Goal: Task Accomplishment & Management: Complete application form

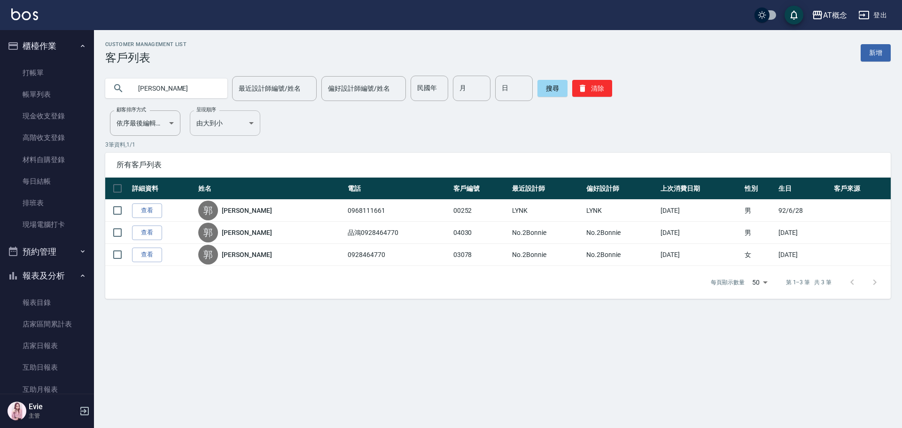
scroll to position [563, 0]
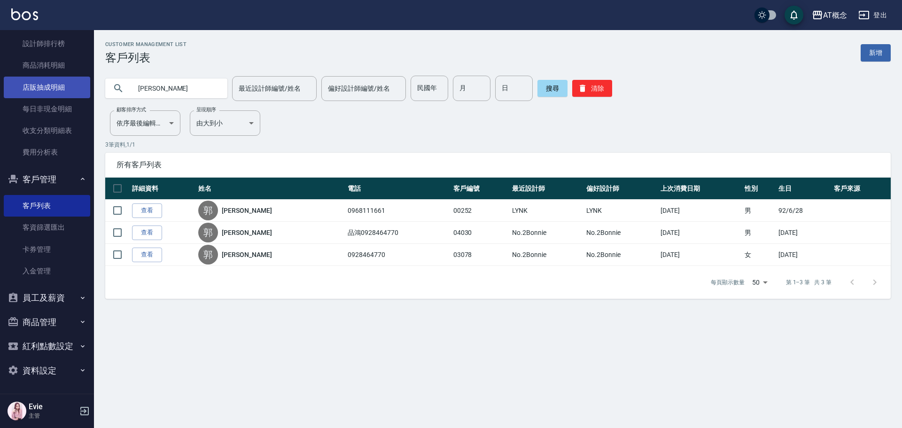
drag, startPoint x: 176, startPoint y: 93, endPoint x: 63, endPoint y: 90, distance: 112.8
click at [63, 90] on div "AT概念 登出 櫃檯作業 打帳單 帳單列表 現金收支登錄 高階收支登錄 材料自購登錄 每日結帳 排班表 現場電腦打卡 預約管理 預約管理 單日預約紀錄 單週預…" at bounding box center [451, 214] width 902 height 428
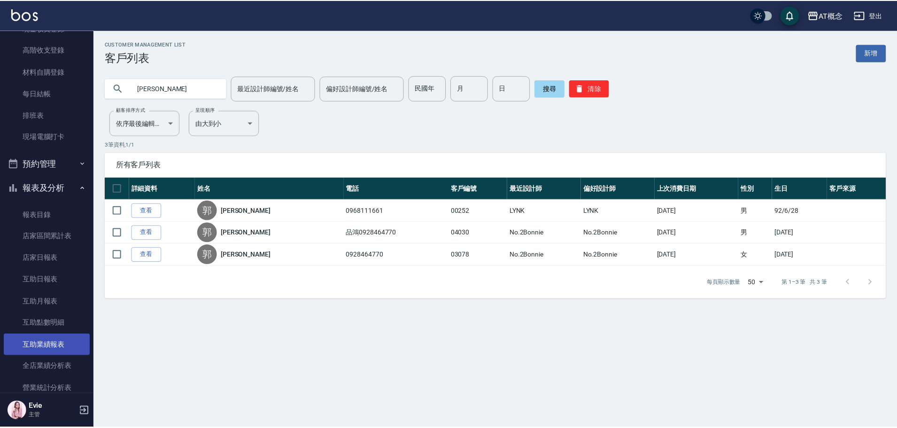
scroll to position [0, 0]
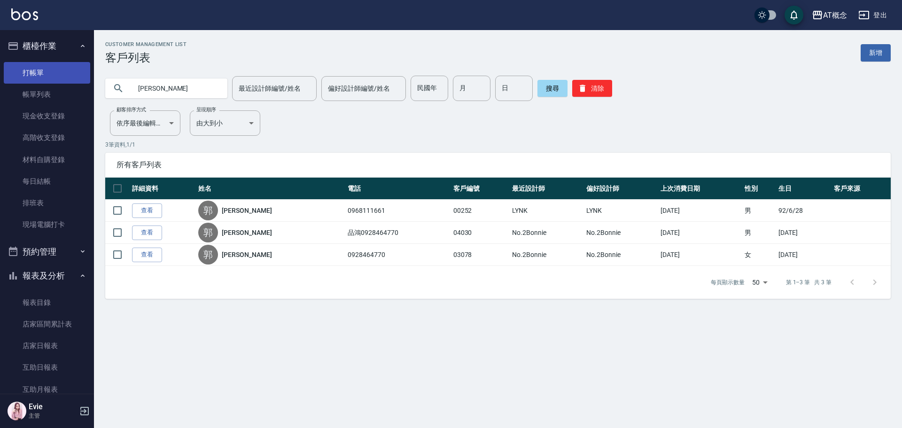
click at [43, 67] on link "打帳單" at bounding box center [47, 73] width 86 height 22
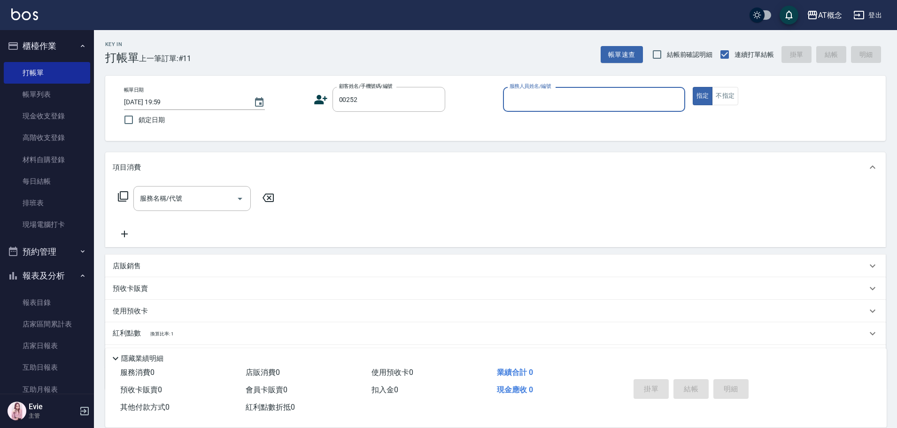
type input "郭品宏/0968111661/00252"
type input "LYNK-4"
click at [693, 87] on button "指定" at bounding box center [703, 96] width 20 height 18
type button "true"
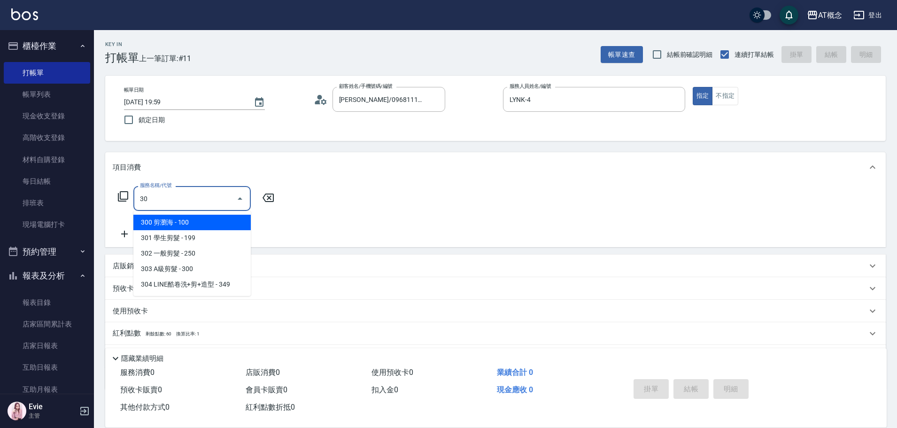
type input "303"
type input "30"
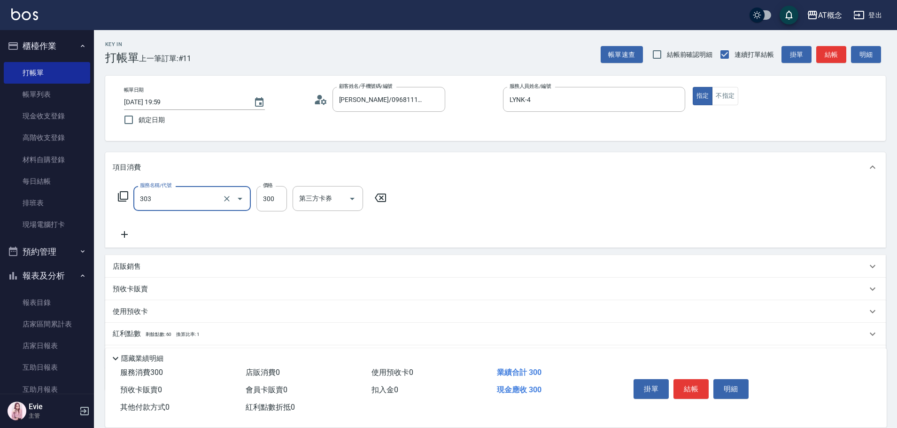
type input "303 A級剪髮(303)"
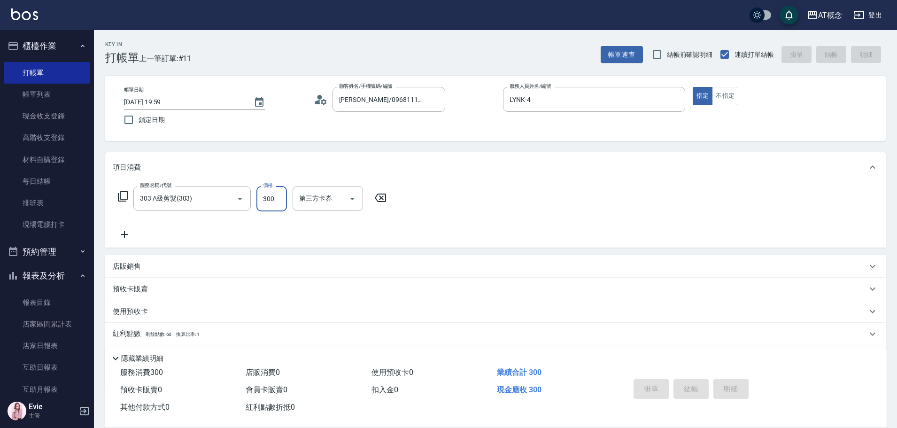
type input "0"
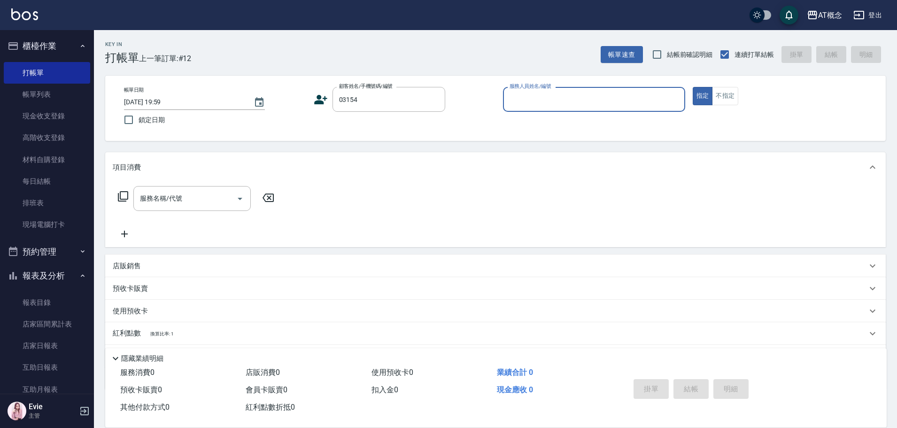
type input "陳琳琳/琳琳/03154"
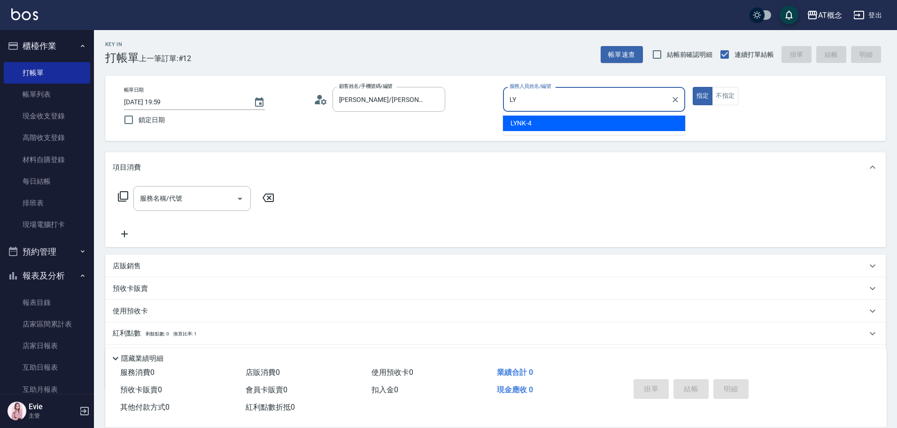
type input "L"
type input "邦妮-2"
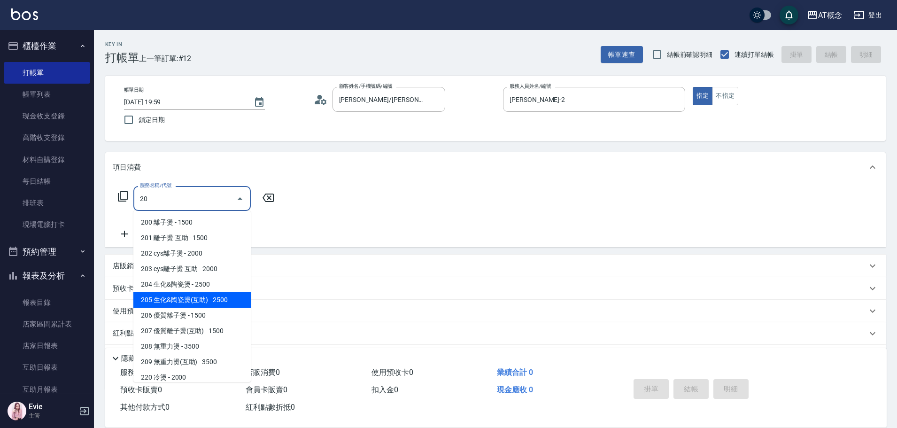
type input "205 生化&陶瓷燙(互助)(205)"
type input "250"
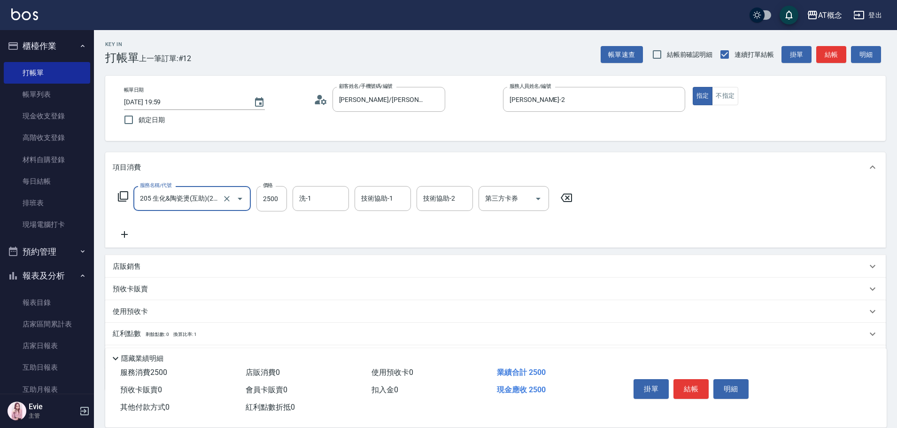
type input "205 生化&陶瓷燙(互助)(205)"
type input "Sandy-25"
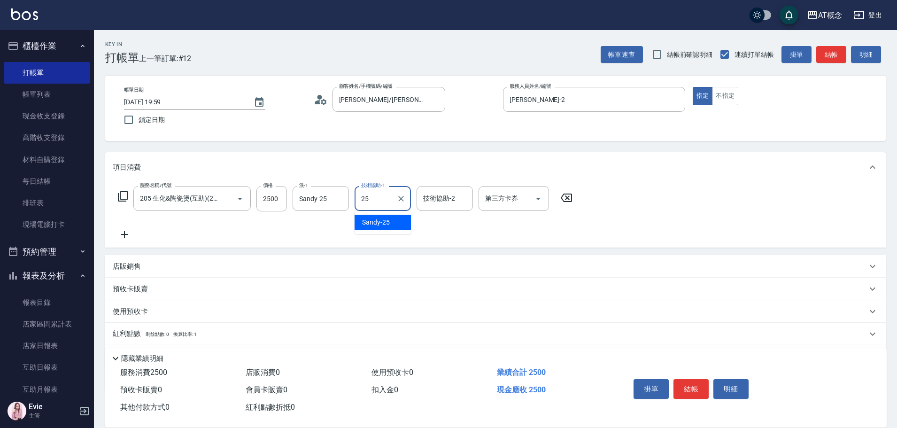
type input "Sandy-25"
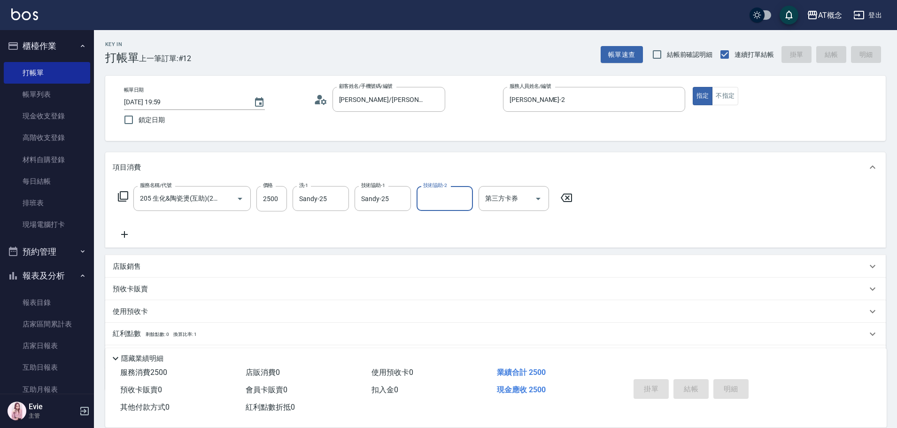
type input "0"
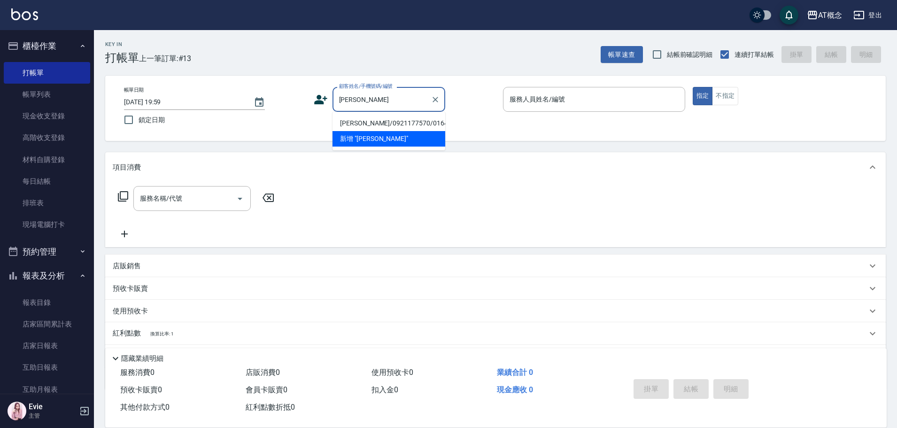
type input "劉美鈴/0921177570/01641"
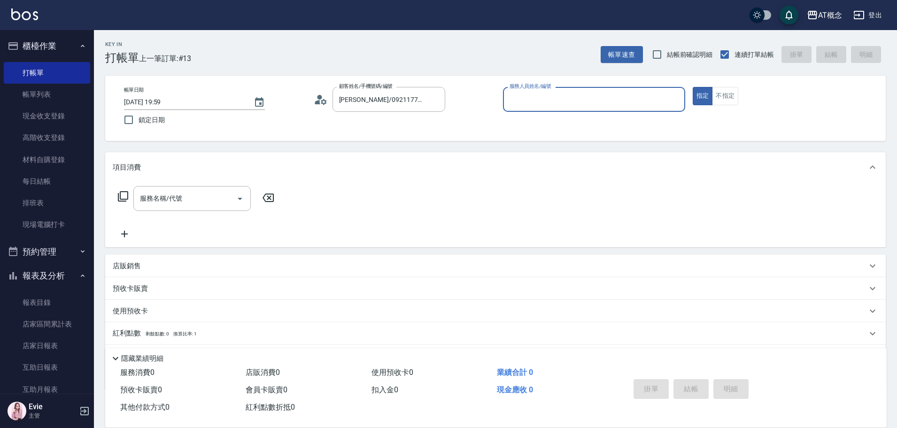
type input "邦妮-2"
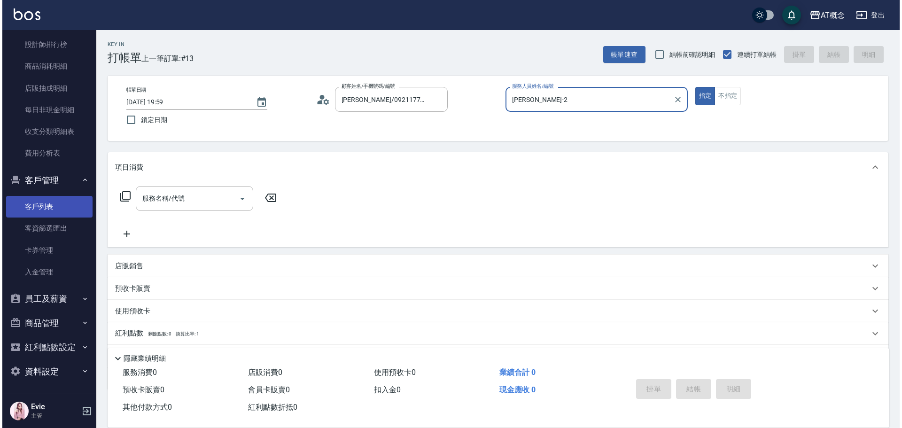
scroll to position [563, 0]
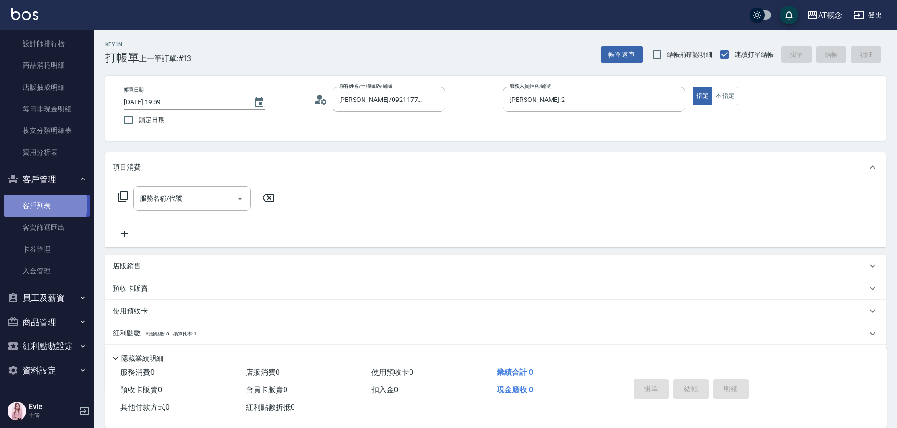
click at [26, 205] on link "客戶列表" at bounding box center [47, 206] width 86 height 22
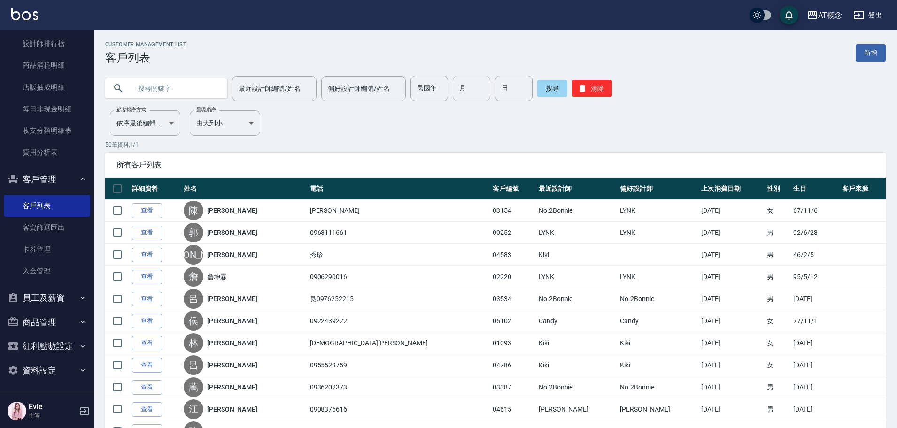
drag, startPoint x: 154, startPoint y: 90, endPoint x: 168, endPoint y: 94, distance: 14.9
click at [161, 92] on input "text" at bounding box center [176, 88] width 88 height 25
type input "劉美"
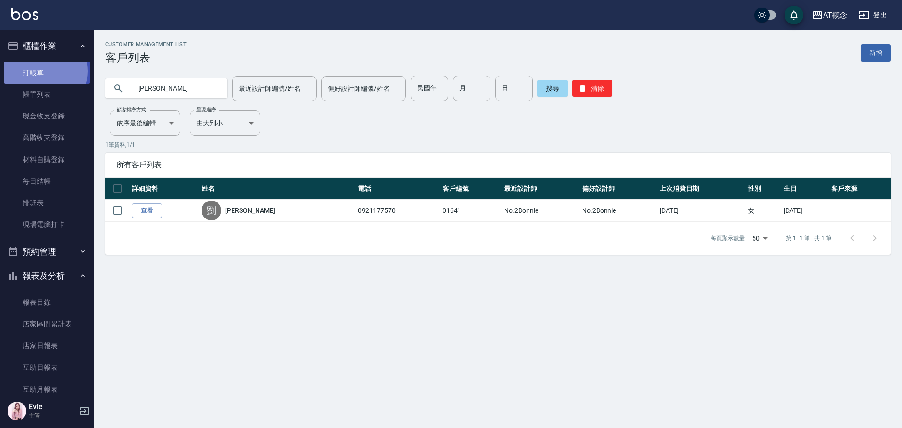
click at [40, 71] on link "打帳單" at bounding box center [47, 73] width 86 height 22
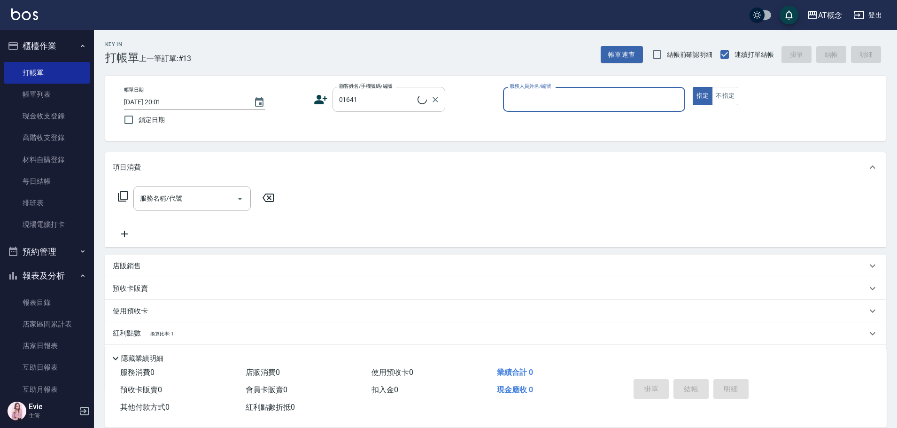
type input "劉美鈴/0921177570/01641"
type input "邦妮-2"
click at [693, 87] on button "指定" at bounding box center [703, 96] width 20 height 18
type button "true"
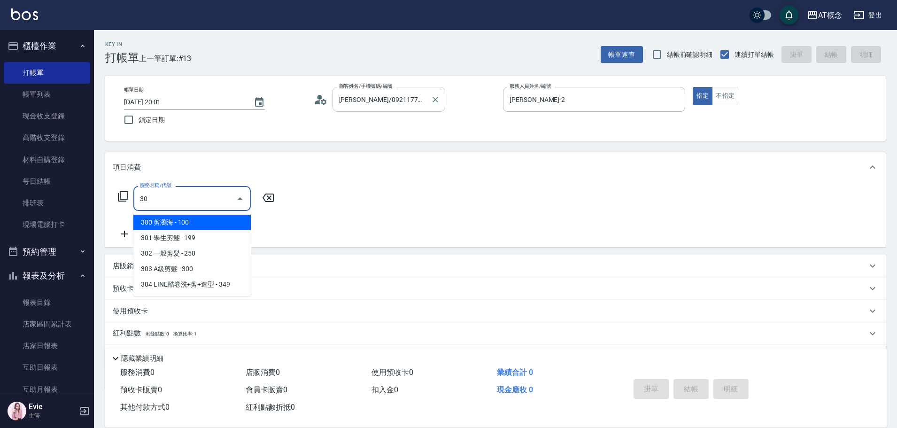
type input "300"
type input "10"
type input "300 剪瀏海(300)"
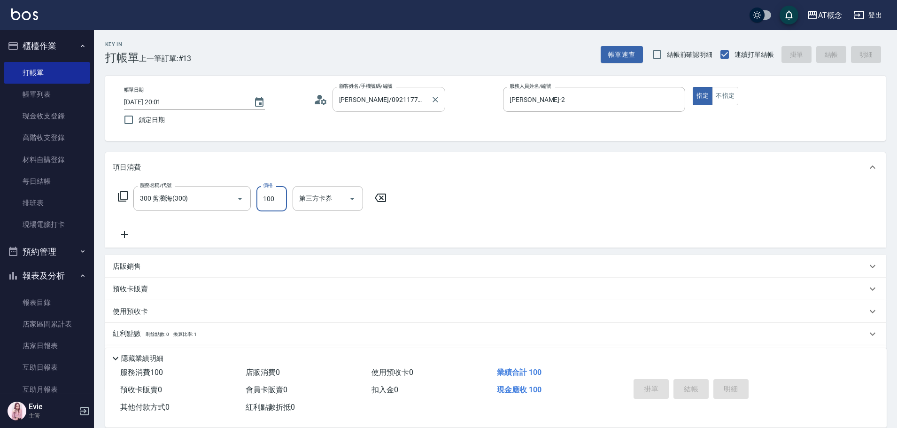
type input "0"
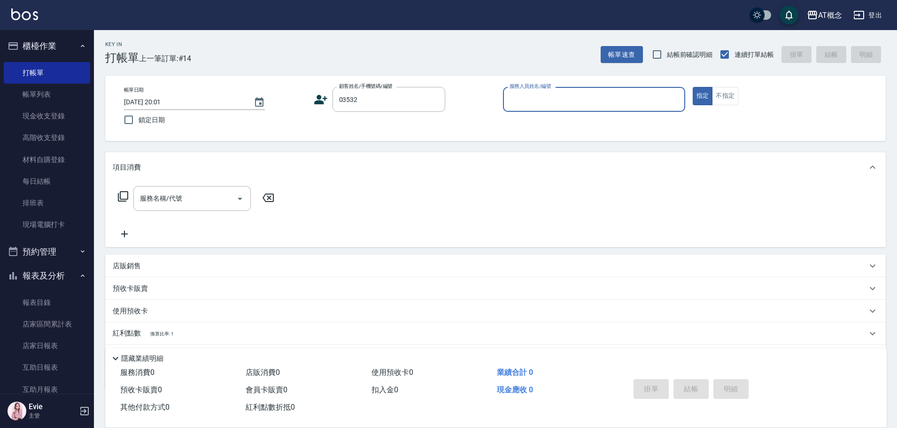
type input "何憶雯/0927062751/03532"
type input "Becky-13"
click at [693, 87] on button "指定" at bounding box center [703, 96] width 20 height 18
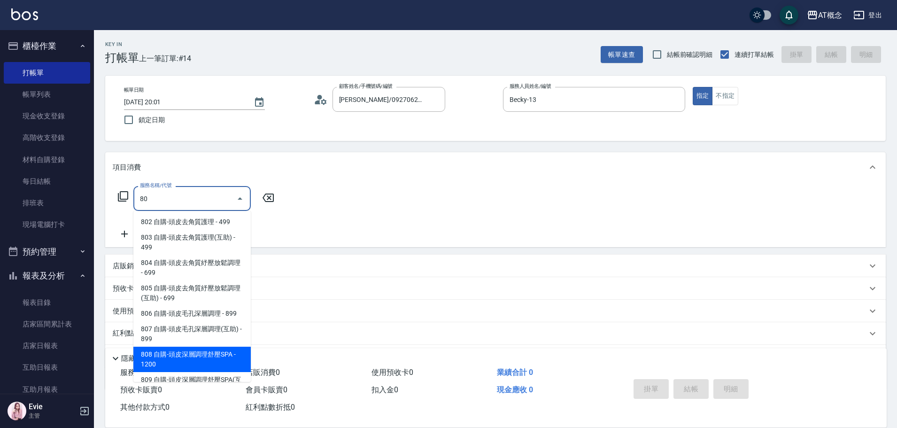
scroll to position [57, 0]
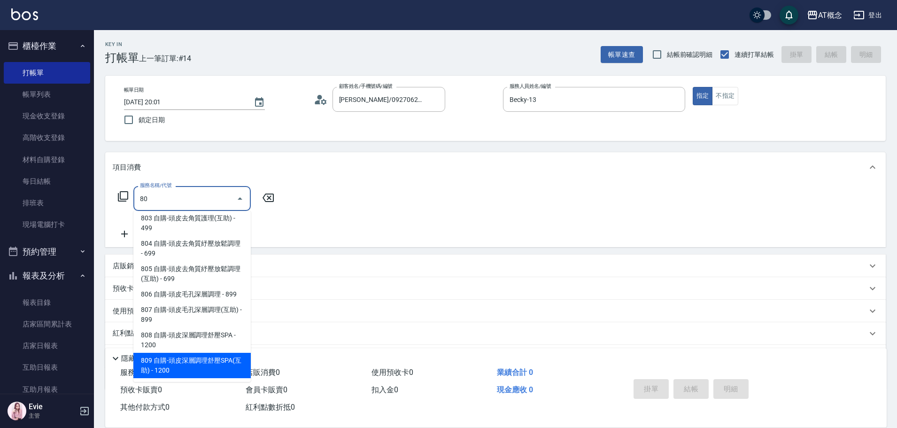
type input "809 自購-頭皮深層調理舒壓SPA(互助)(809)"
type input "120"
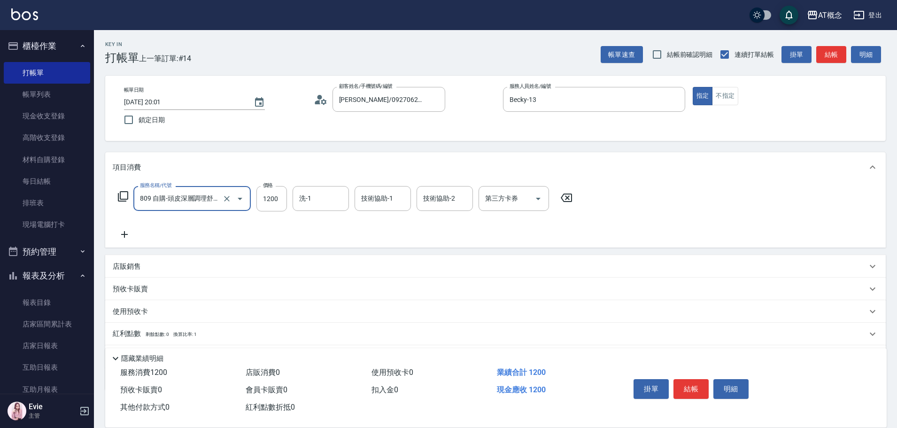
type input "809 自購-頭皮深層調理舒壓SPA(互助)(809)"
type input "小不-29"
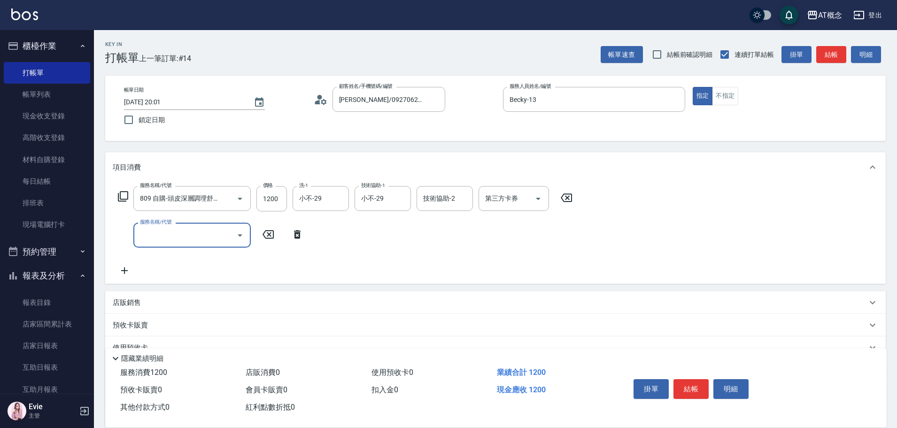
scroll to position [0, 0]
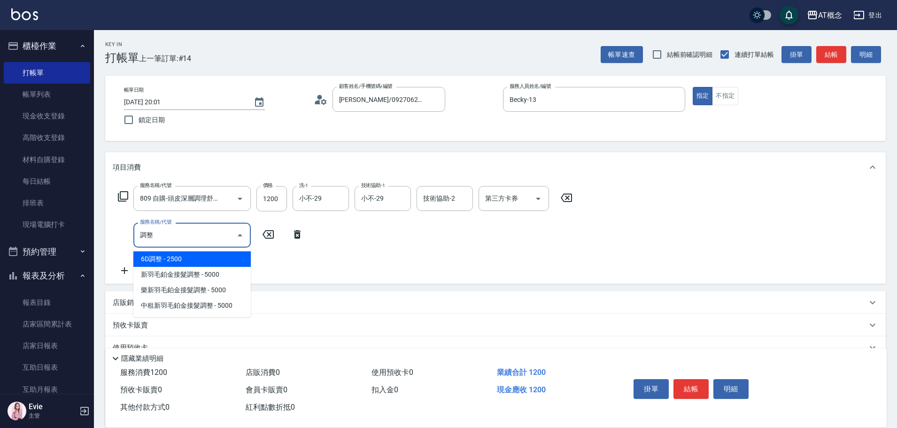
type input "6D調整(105)"
type input "370"
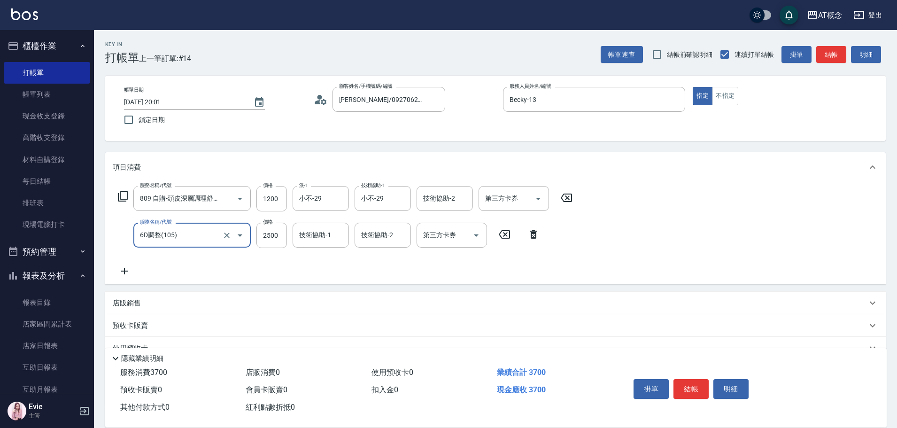
type input "6D調整(105)"
type input "120"
type input "45"
type input "160"
type input "450"
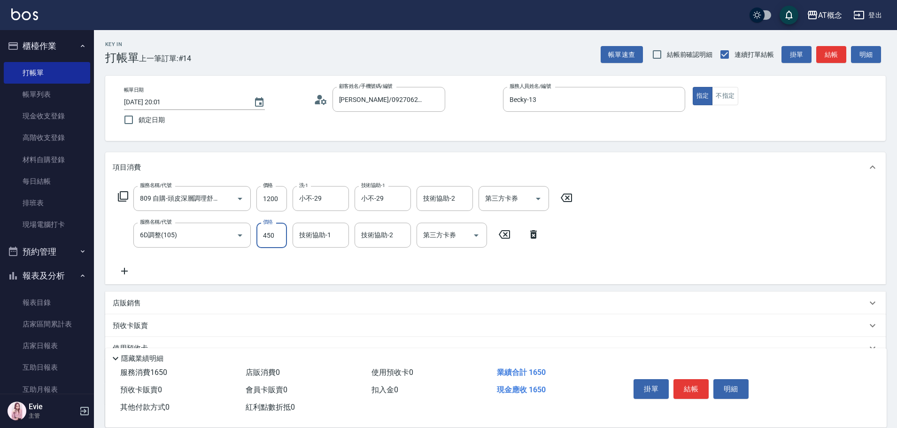
type input "570"
type input "4500"
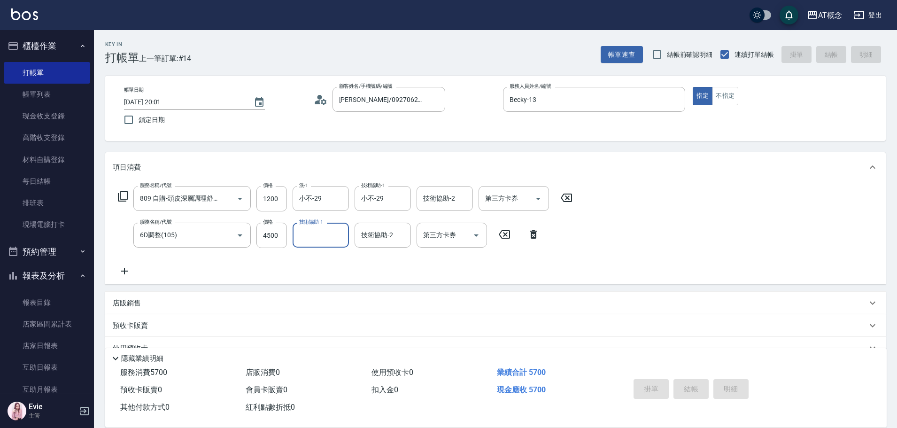
type input "2025/08/20 20:27"
type input "0"
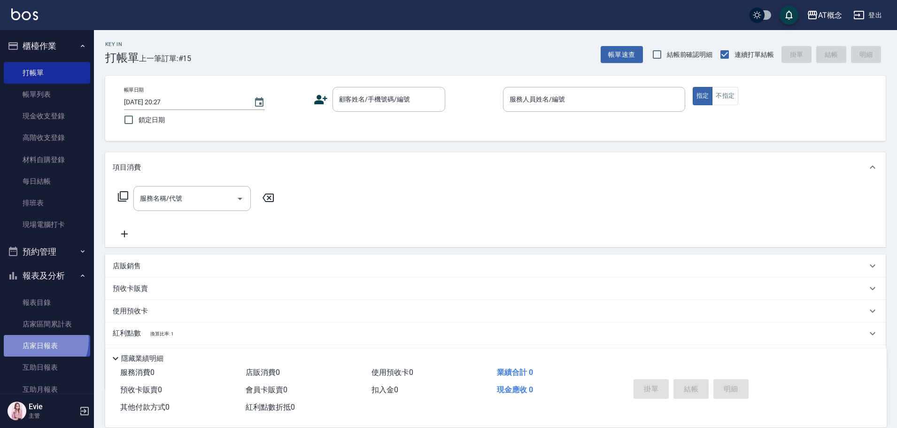
click at [38, 340] on link "店家日報表" at bounding box center [47, 346] width 86 height 22
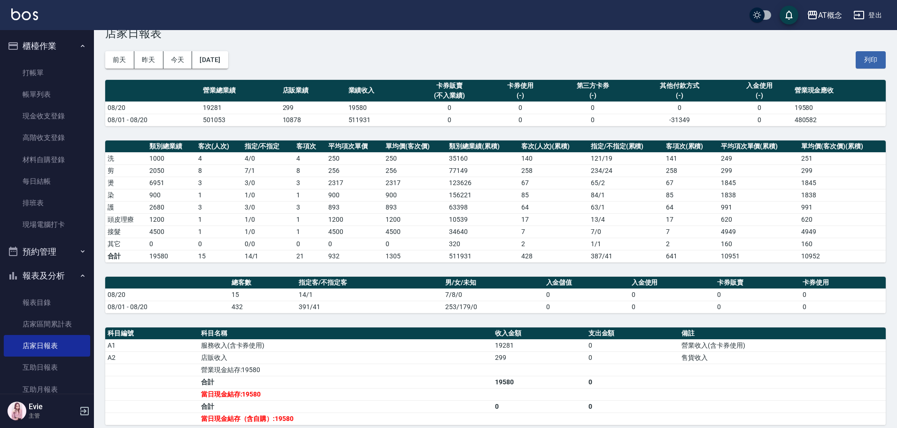
scroll to position [47, 0]
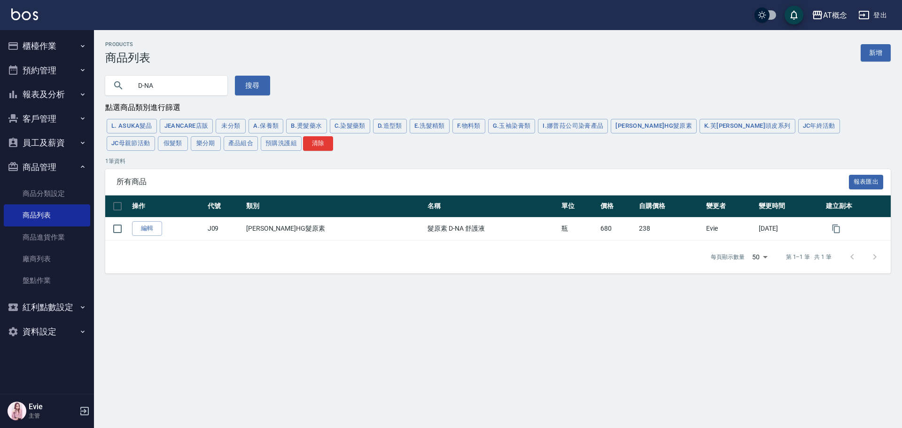
click at [38, 123] on button "客戶管理" at bounding box center [47, 119] width 86 height 24
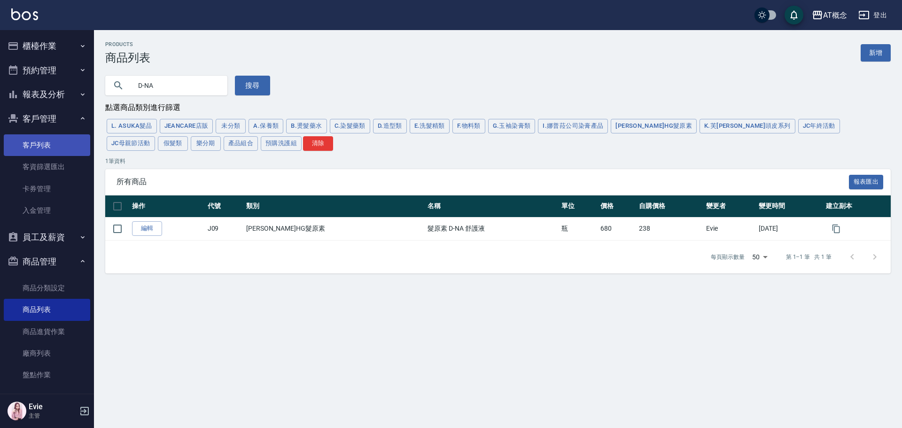
click at [44, 138] on link "客戶列表" at bounding box center [47, 145] width 86 height 22
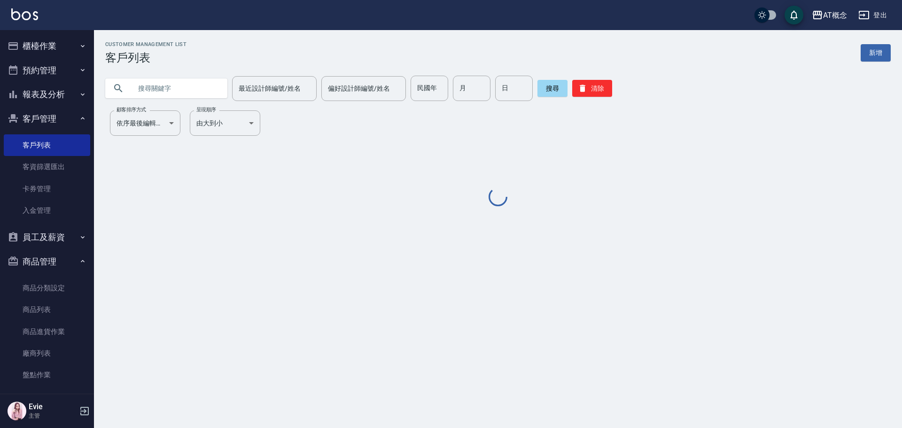
click at [155, 85] on input "text" at bounding box center [176, 88] width 88 height 25
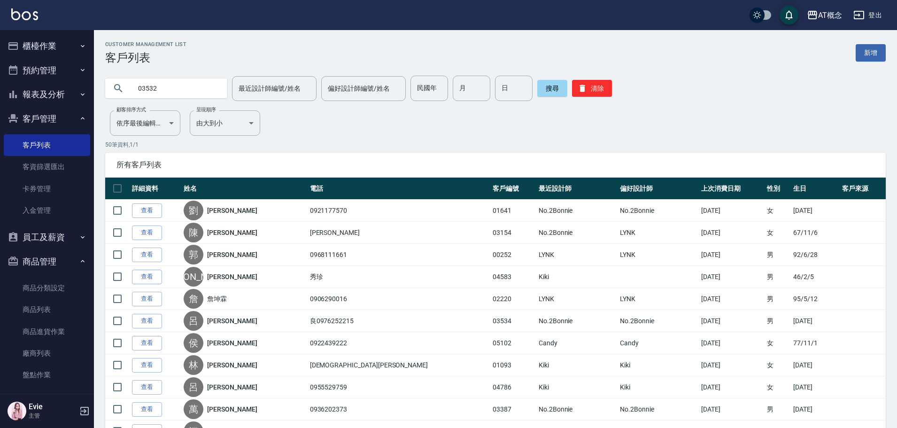
type input "03532"
